Goal: Book appointment/travel/reservation

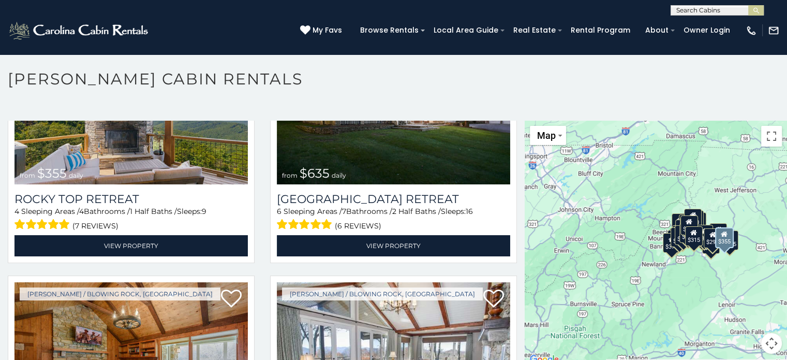
scroll to position [569, 0]
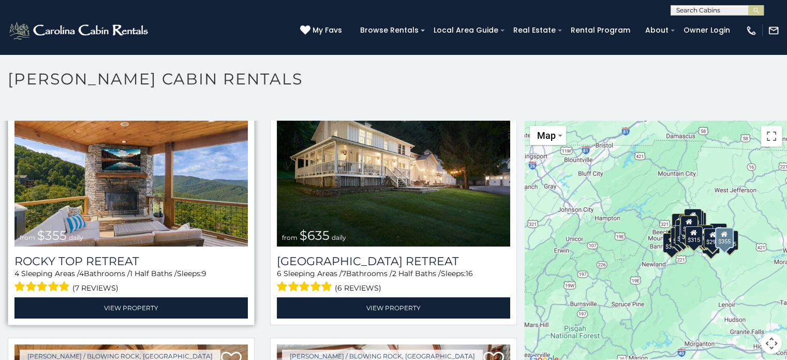
click at [152, 160] on img at bounding box center [130, 168] width 233 height 156
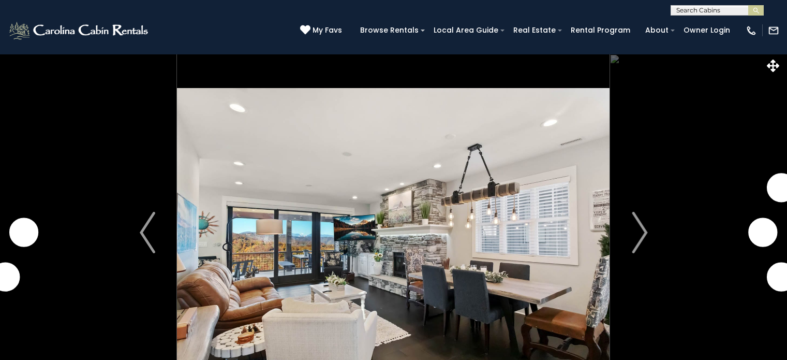
click at [633, 212] on img "Next" at bounding box center [640, 232] width 16 height 41
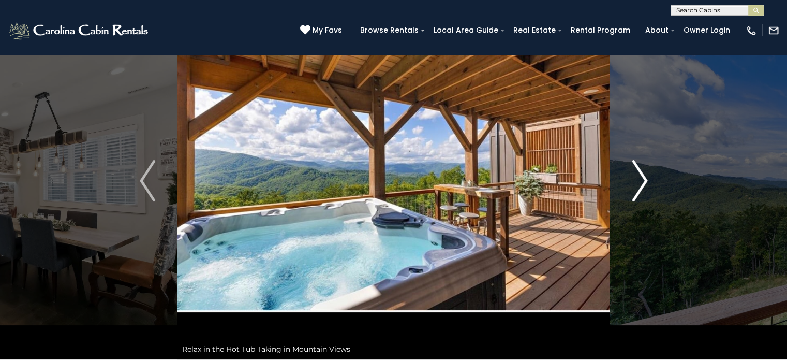
click at [636, 186] on img "Next" at bounding box center [640, 180] width 16 height 41
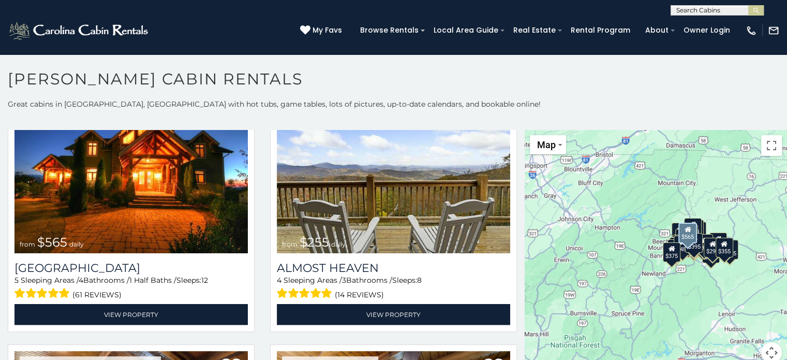
scroll to position [2330, 0]
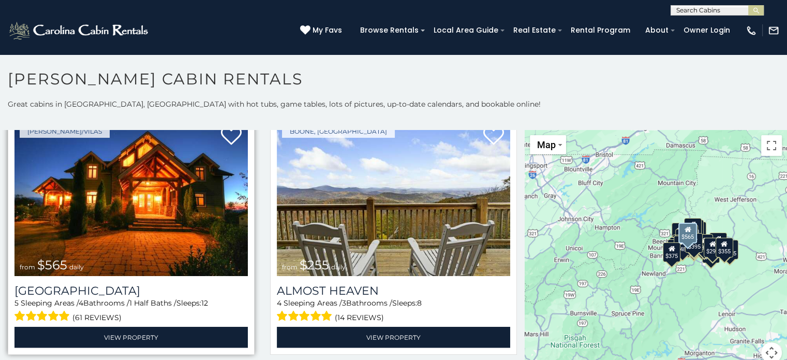
click at [91, 199] on img at bounding box center [130, 198] width 233 height 156
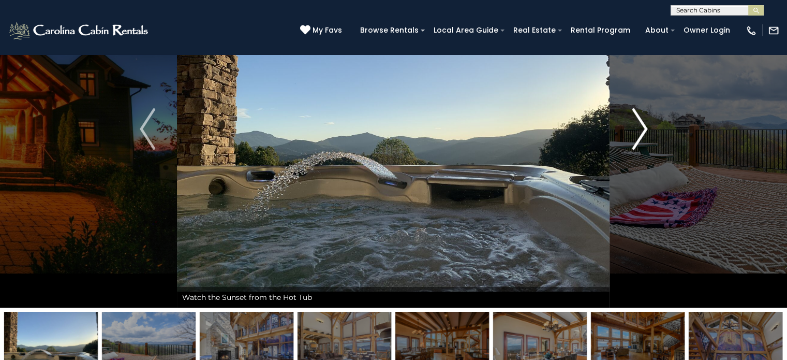
scroll to position [52, 0]
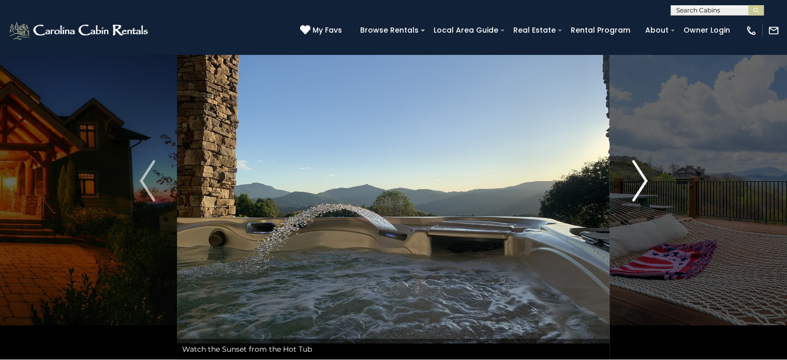
click at [638, 193] on img "Next" at bounding box center [640, 180] width 16 height 41
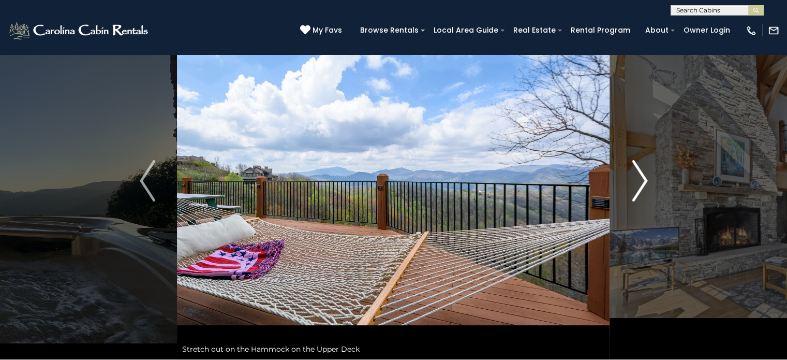
click at [638, 193] on img "Next" at bounding box center [640, 180] width 16 height 41
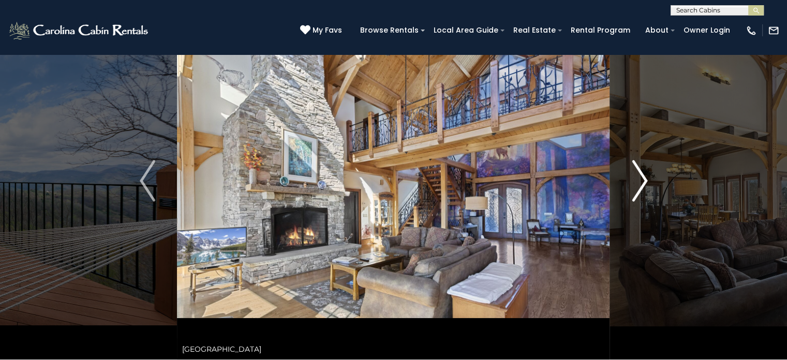
click at [638, 193] on img "Next" at bounding box center [640, 180] width 16 height 41
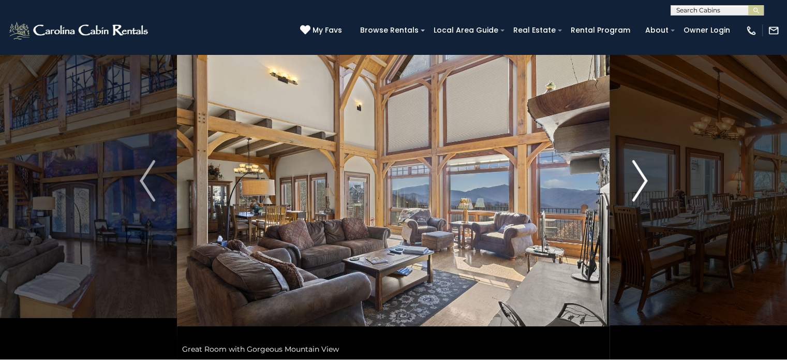
click at [638, 193] on img "Next" at bounding box center [640, 180] width 16 height 41
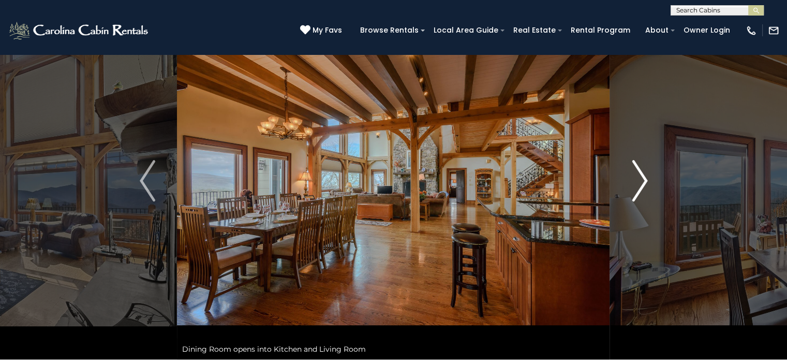
click at [638, 192] on img "Next" at bounding box center [640, 180] width 16 height 41
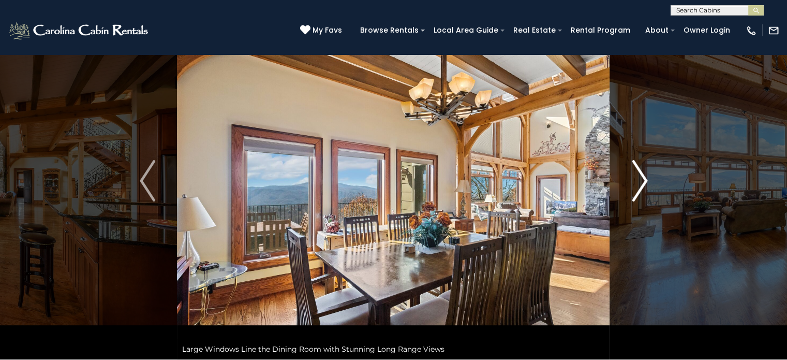
click at [638, 192] on img "Next" at bounding box center [640, 180] width 16 height 41
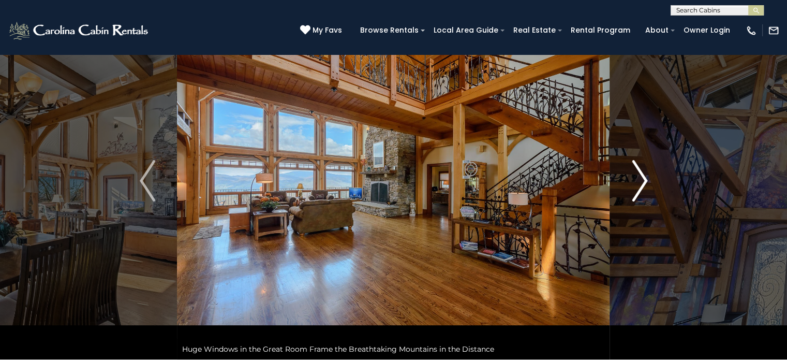
click at [636, 191] on img "Next" at bounding box center [640, 180] width 16 height 41
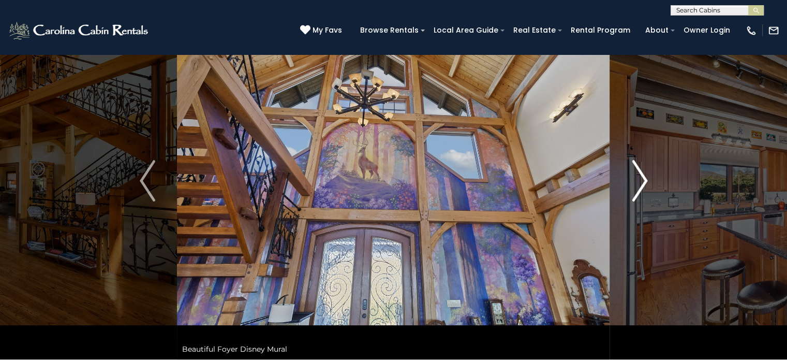
click at [636, 191] on img "Next" at bounding box center [640, 180] width 16 height 41
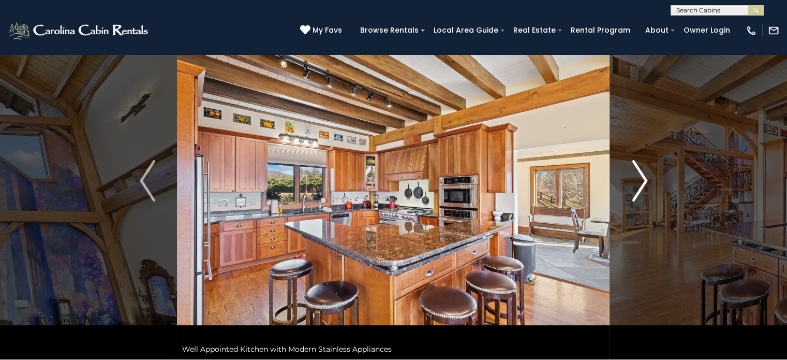
click at [636, 191] on img "Next" at bounding box center [640, 180] width 16 height 41
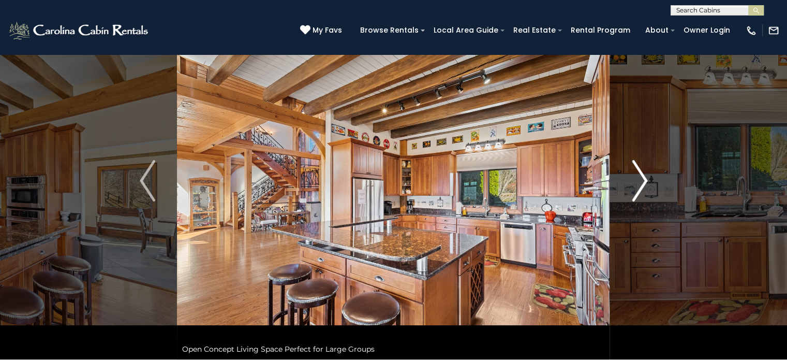
click at [636, 191] on img "Next" at bounding box center [640, 180] width 16 height 41
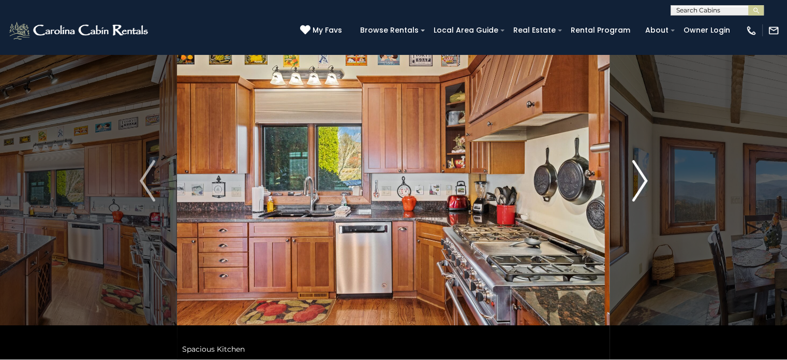
click at [636, 191] on img "Next" at bounding box center [640, 180] width 16 height 41
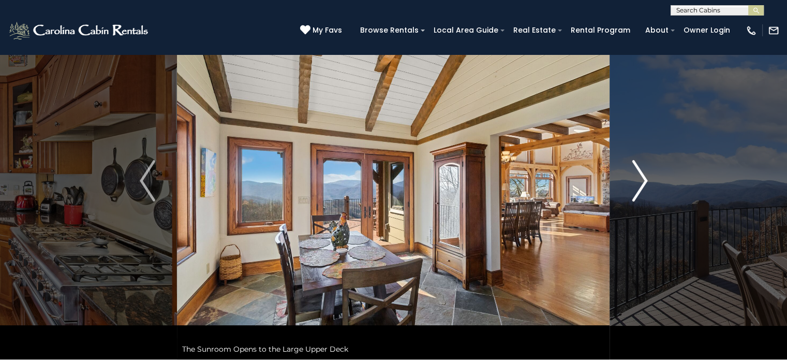
click at [636, 191] on img "Next" at bounding box center [640, 180] width 16 height 41
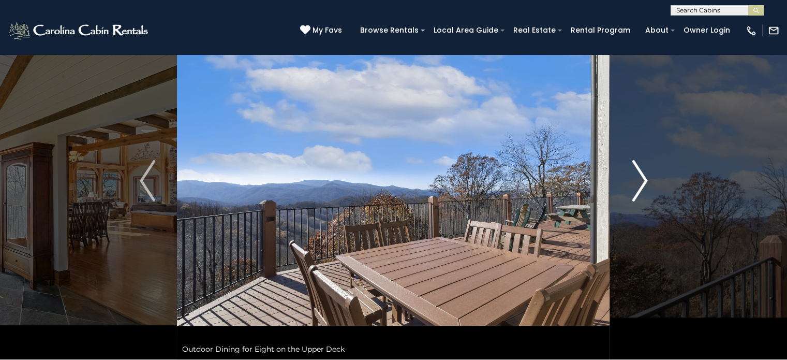
click at [636, 191] on img "Next" at bounding box center [640, 180] width 16 height 41
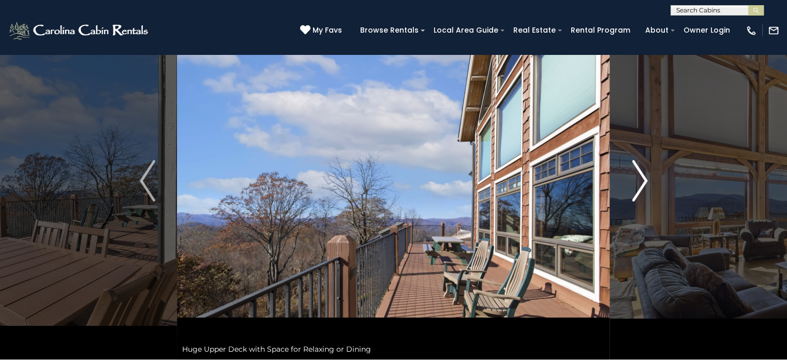
click at [636, 191] on img "Next" at bounding box center [640, 180] width 16 height 41
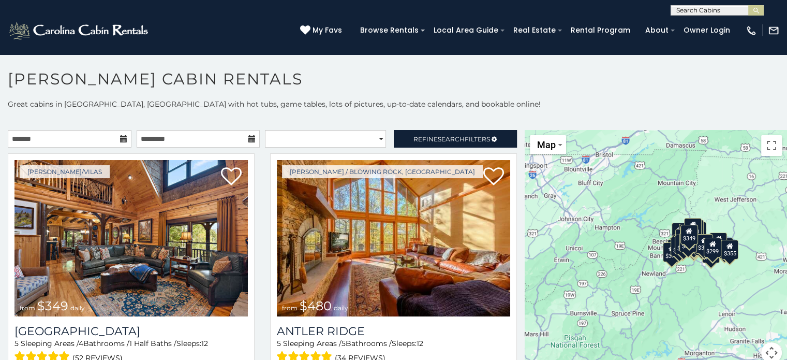
click at [120, 141] on icon at bounding box center [123, 138] width 7 height 7
click at [120, 137] on icon at bounding box center [123, 138] width 7 height 7
click at [122, 139] on icon at bounding box center [123, 138] width 7 height 7
click at [81, 143] on input "text" at bounding box center [70, 139] width 124 height 18
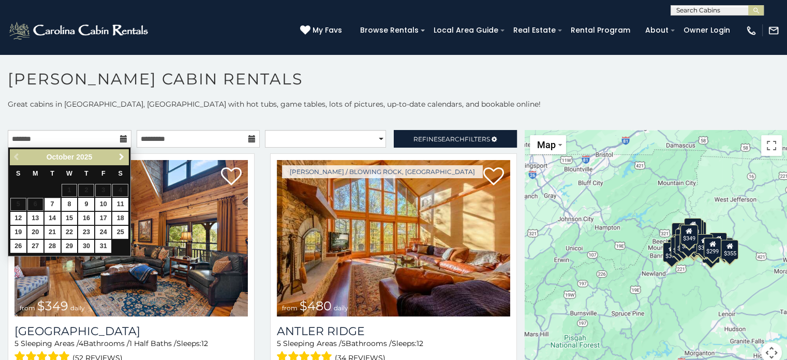
click at [118, 155] on span "Next" at bounding box center [122, 157] width 8 height 8
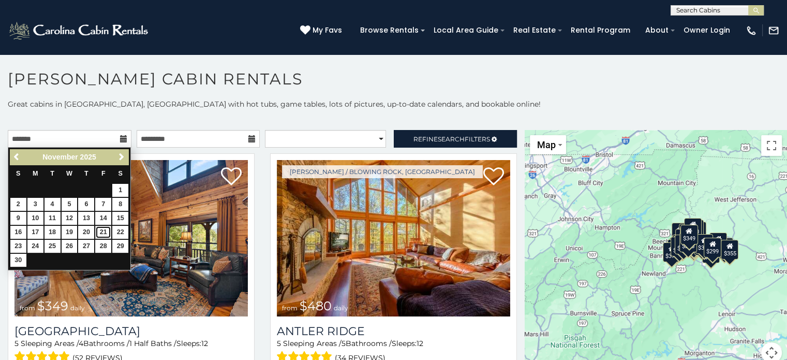
click at [108, 230] on link "21" at bounding box center [103, 232] width 16 height 13
type input "**********"
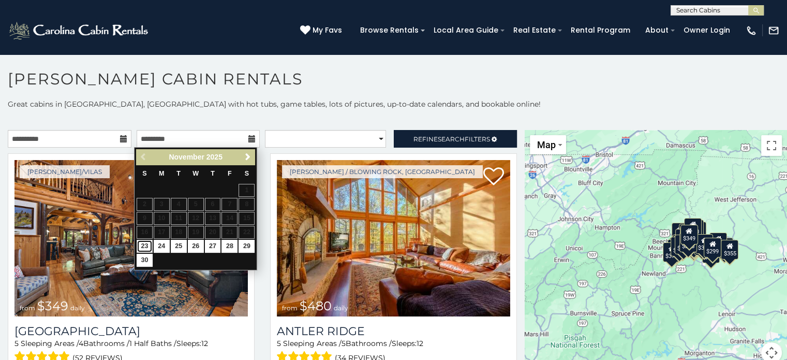
click at [144, 243] on link "23" at bounding box center [145, 246] width 16 height 13
type input "**********"
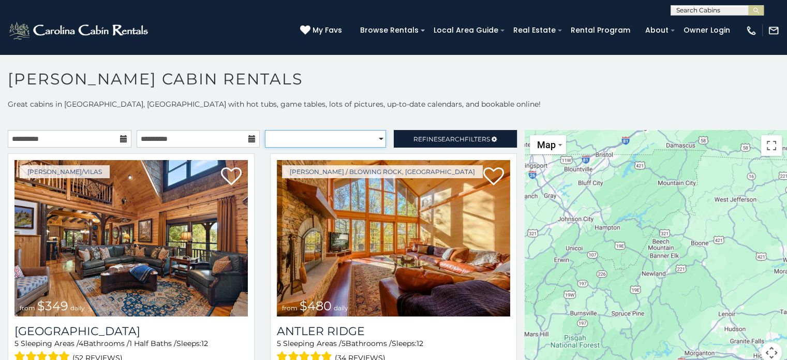
click at [280, 141] on select "**********" at bounding box center [325, 139] width 121 height 18
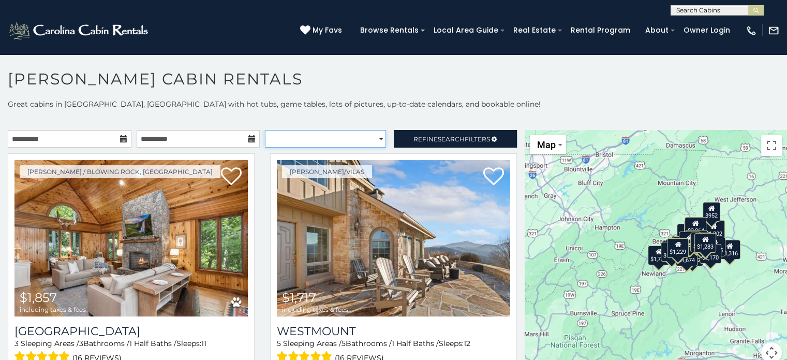
select select "*********"
click at [265, 130] on select "**********" at bounding box center [325, 139] width 121 height 18
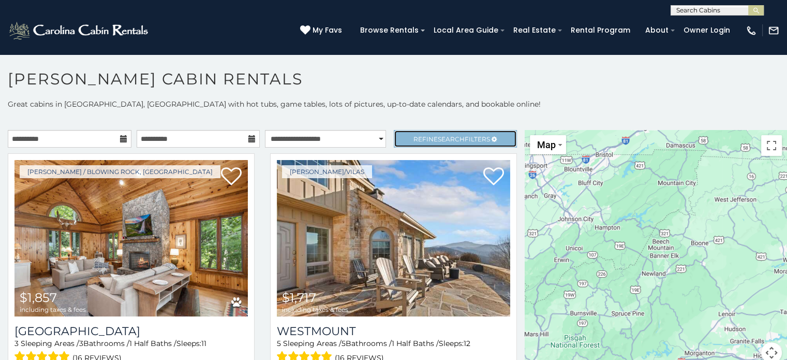
click at [423, 140] on span "Refine Search Filters" at bounding box center [452, 139] width 77 height 8
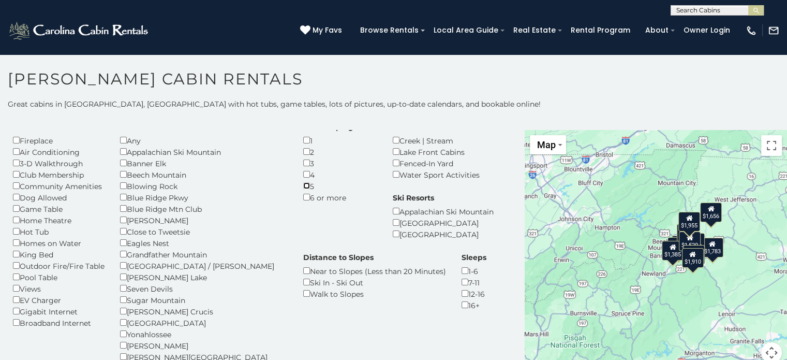
scroll to position [52, 0]
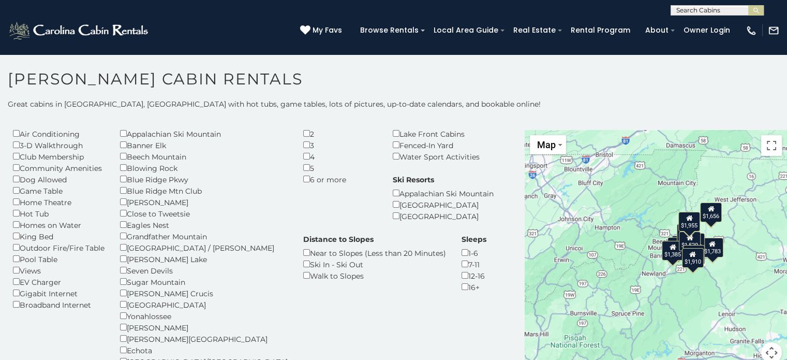
click at [18, 216] on div "Hot Tub" at bounding box center [59, 213] width 92 height 11
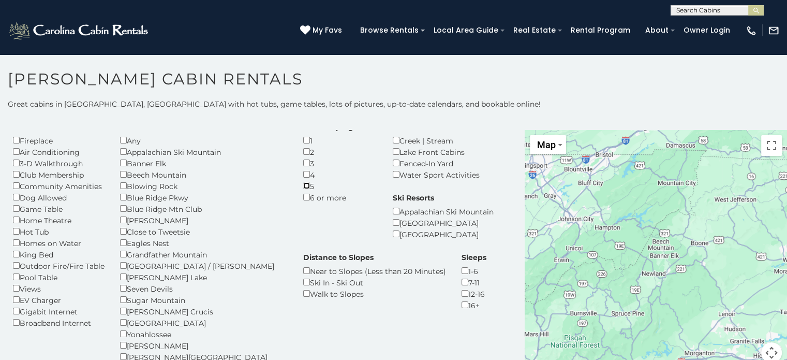
scroll to position [52, 0]
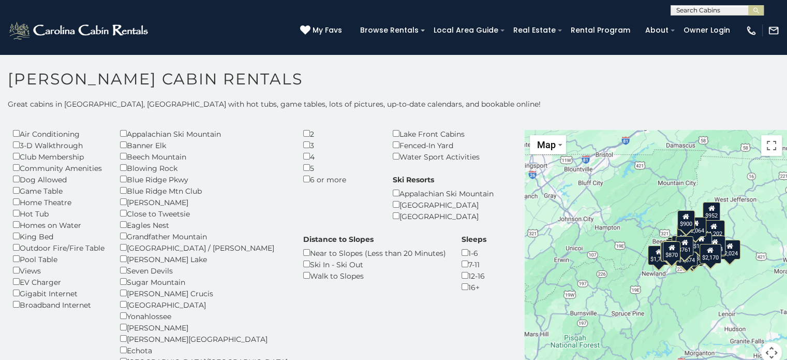
click at [462, 267] on div "7-11" at bounding box center [474, 263] width 25 height 11
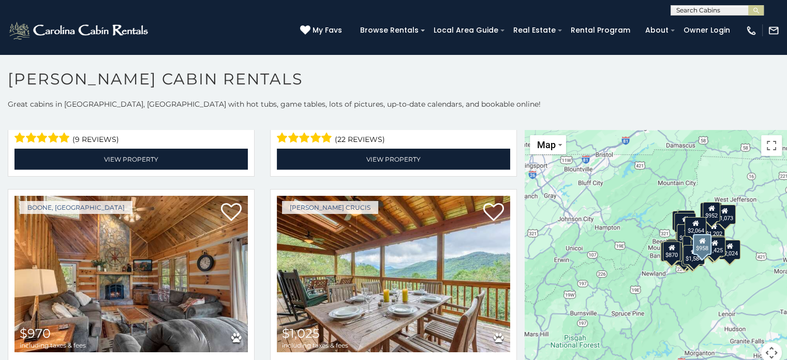
scroll to position [3106, 0]
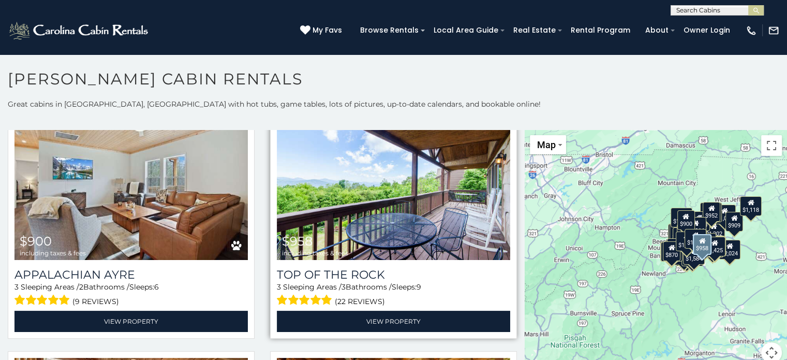
scroll to position [2951, 0]
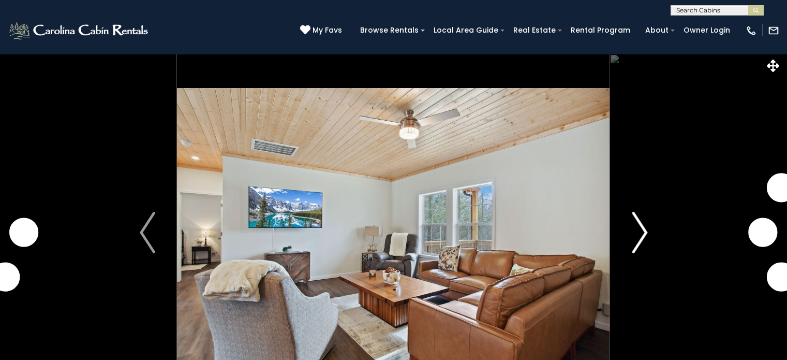
click at [641, 212] on img "Next" at bounding box center [640, 232] width 16 height 41
